Goal: Check status

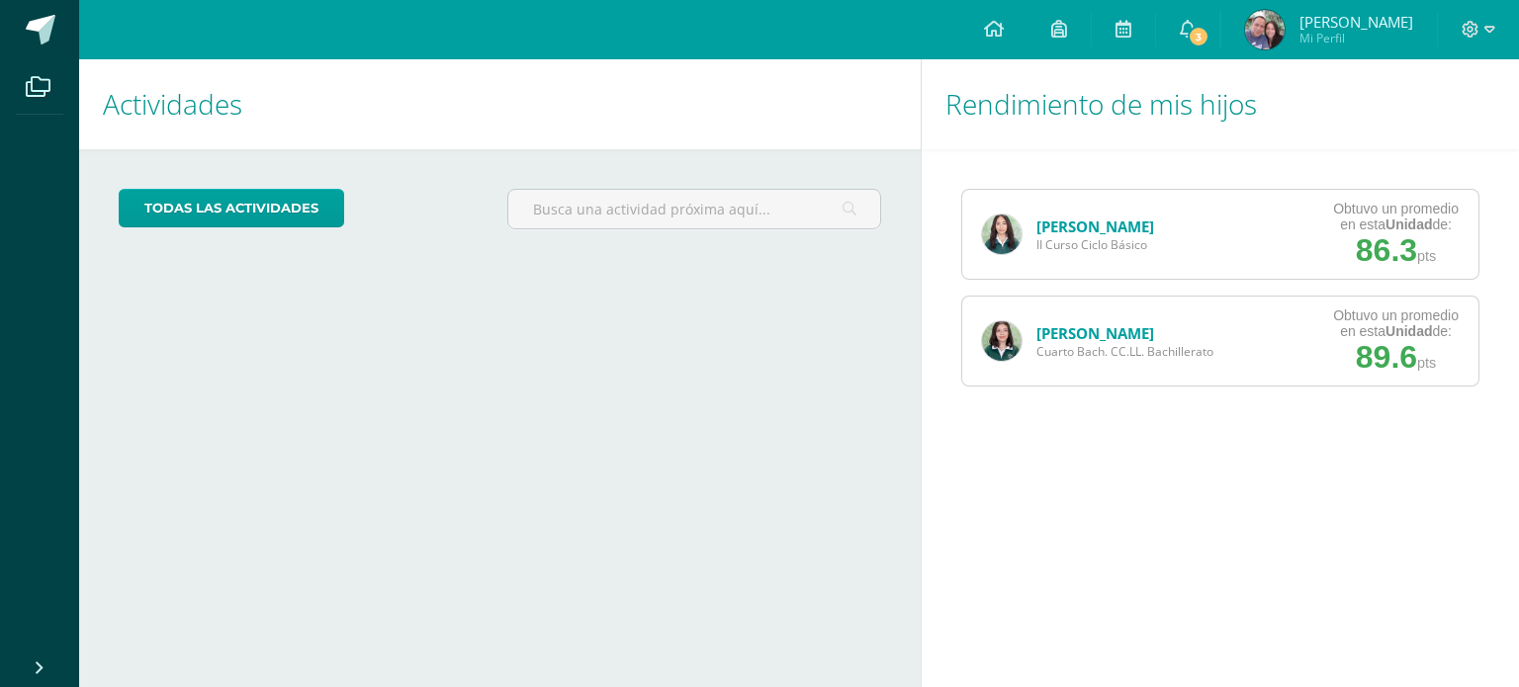
click at [1079, 331] on link "[PERSON_NAME]" at bounding box center [1096, 333] width 118 height 20
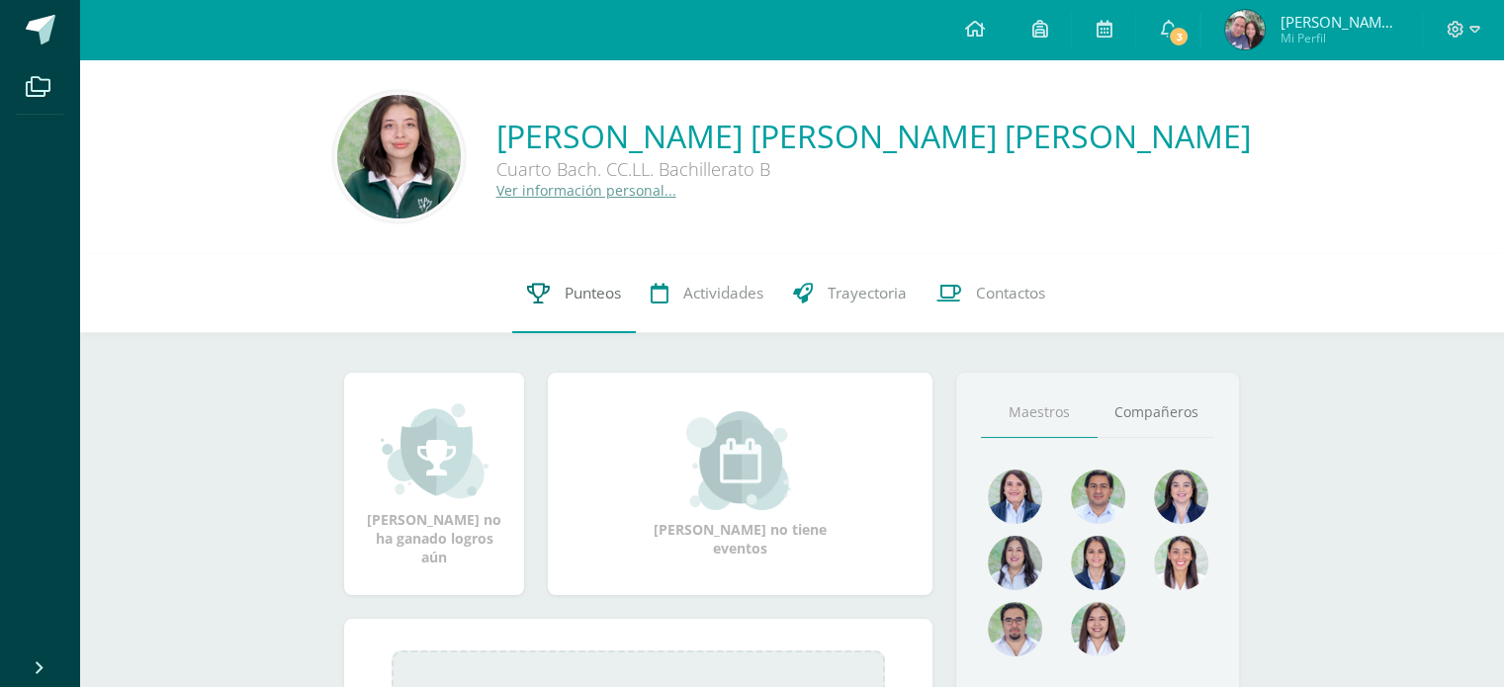
click at [552, 301] on link "Punteos" at bounding box center [574, 293] width 124 height 79
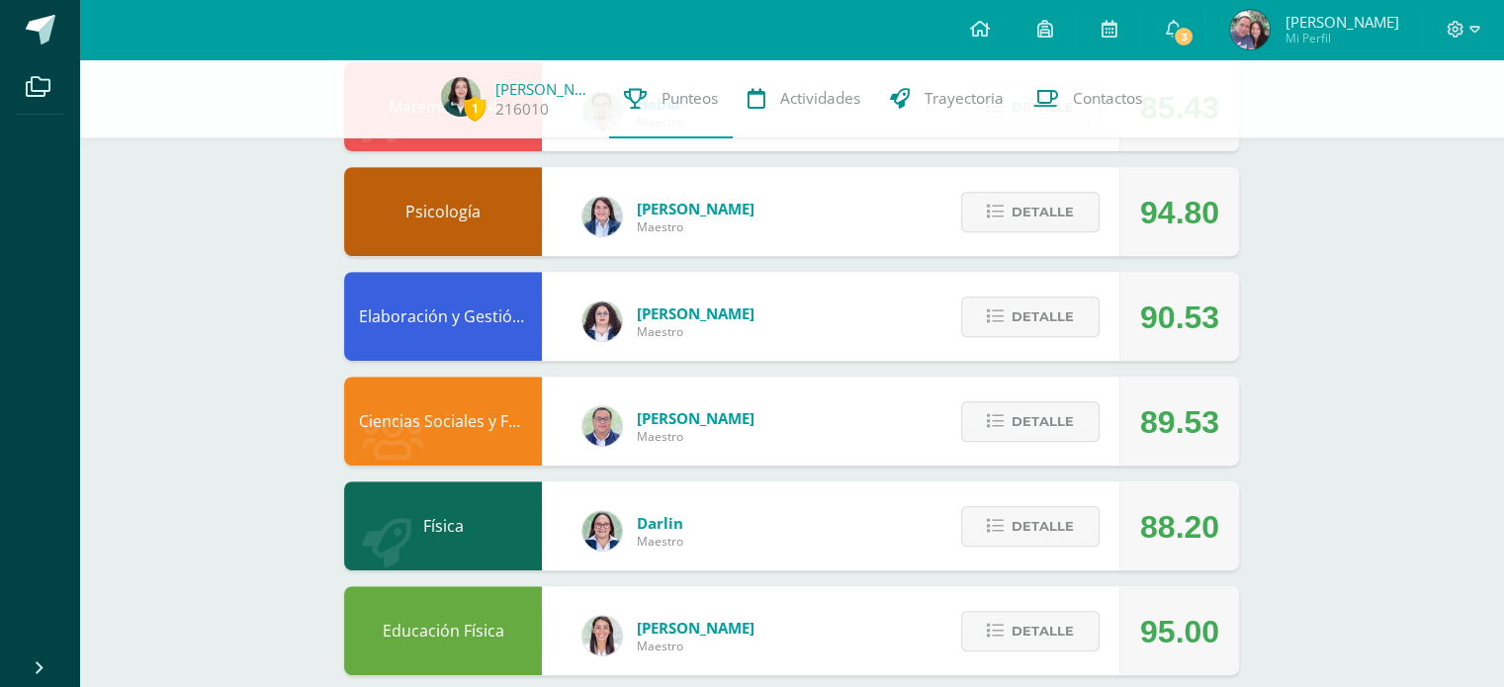
scroll to position [781, 0]
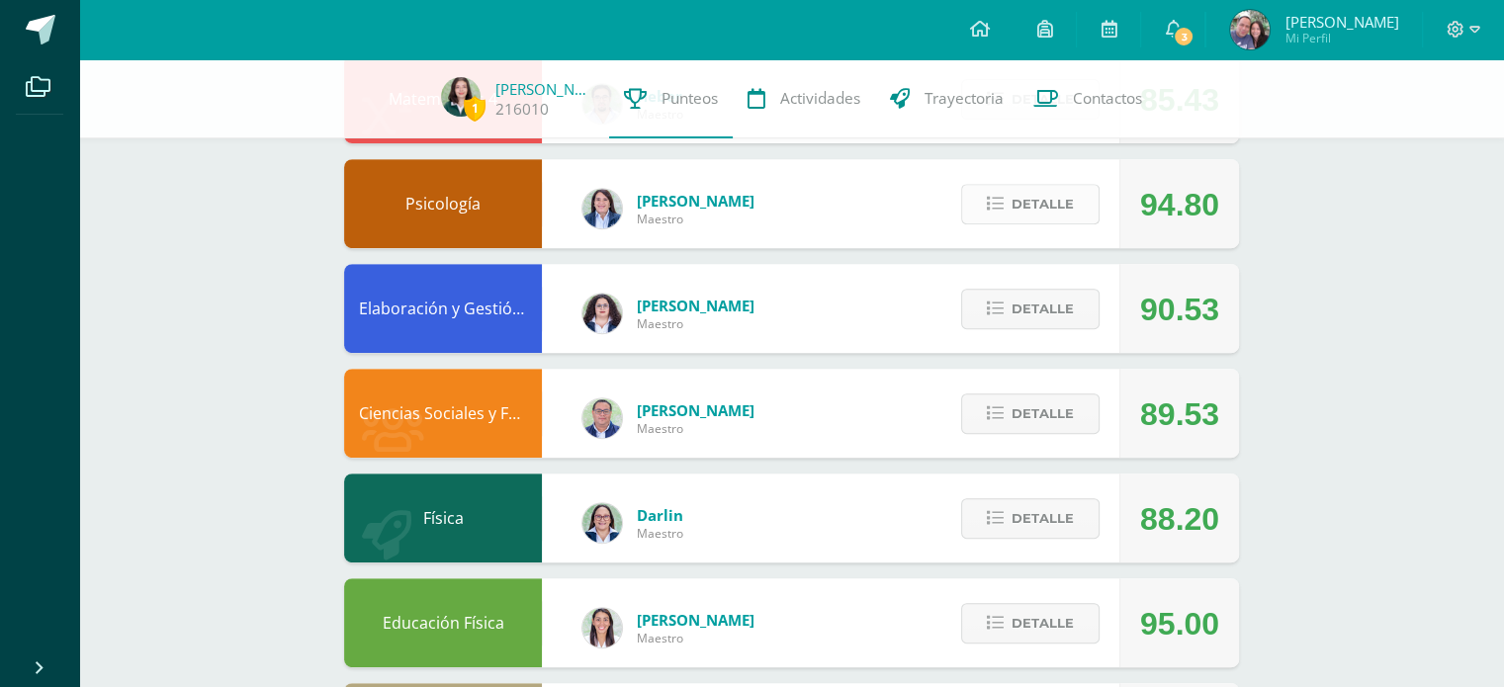
click at [1047, 199] on span "Detalle" at bounding box center [1043, 204] width 62 height 37
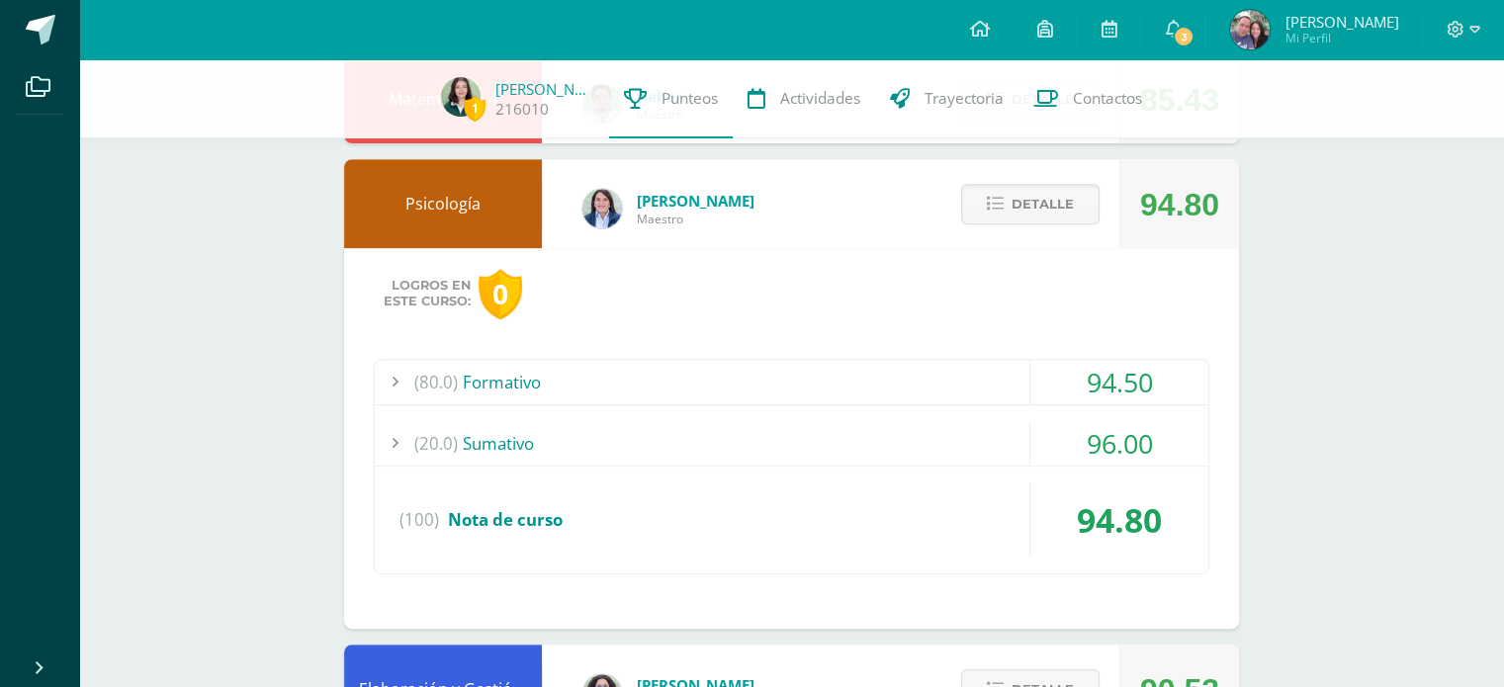
click at [899, 367] on div "(80.0) Formativo" at bounding box center [792, 382] width 834 height 45
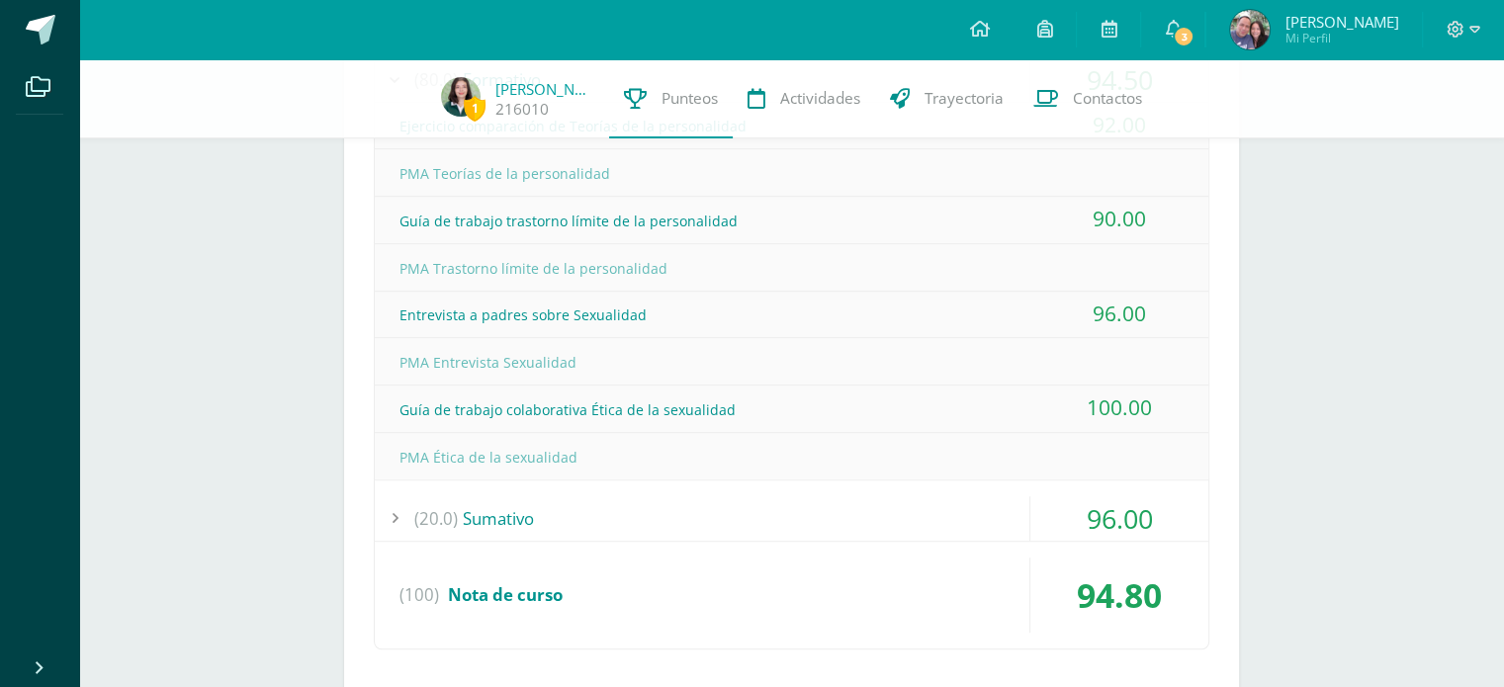
scroll to position [1087, 0]
click at [878, 523] on div "(20.0) Sumativo" at bounding box center [792, 516] width 834 height 45
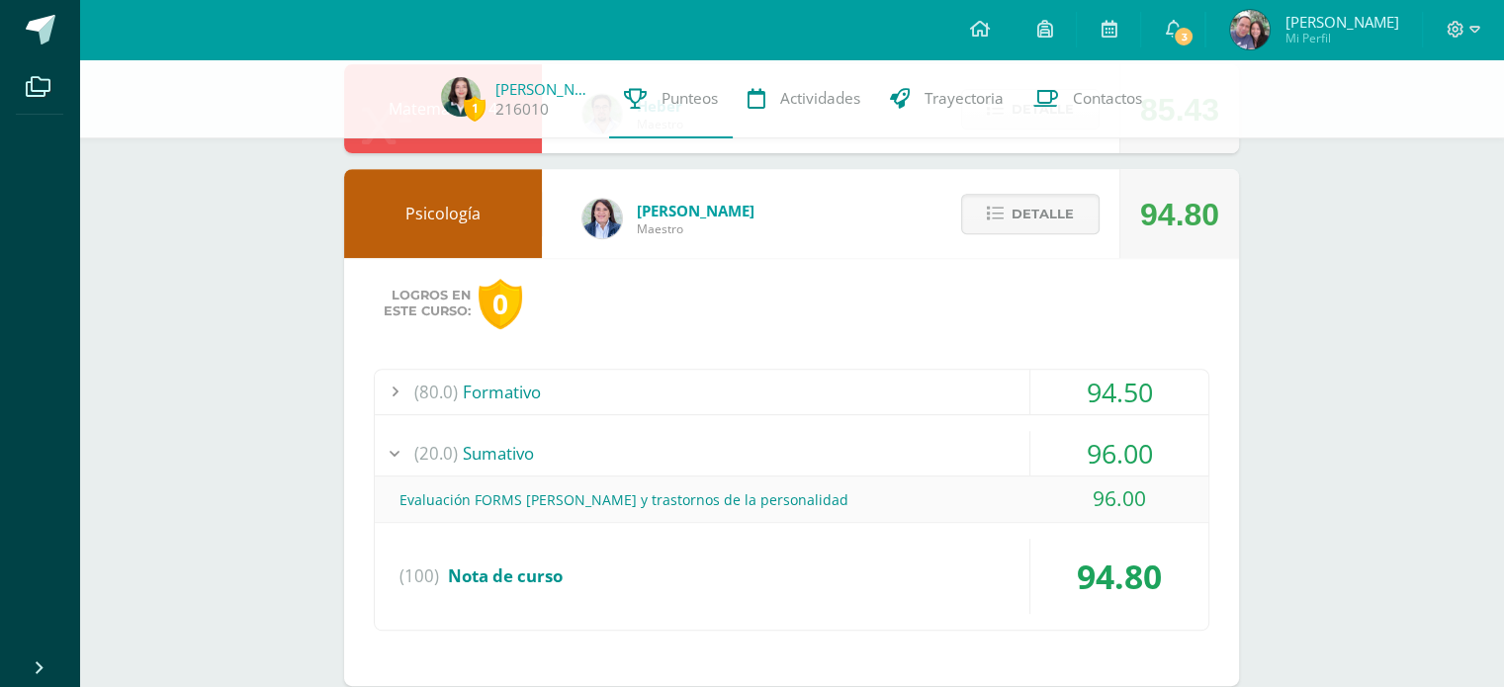
scroll to position [731, 0]
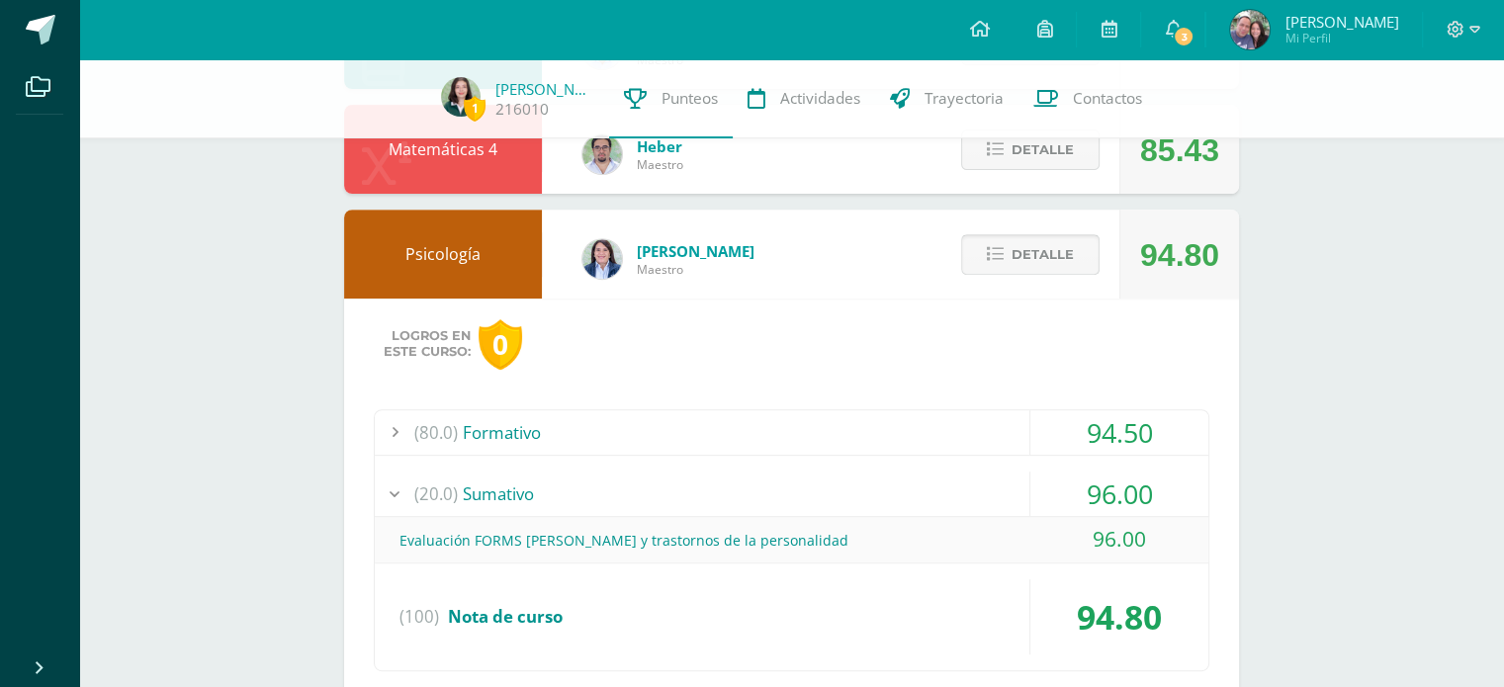
click at [1064, 269] on span "Detalle" at bounding box center [1043, 254] width 62 height 37
